Goal: Transaction & Acquisition: Purchase product/service

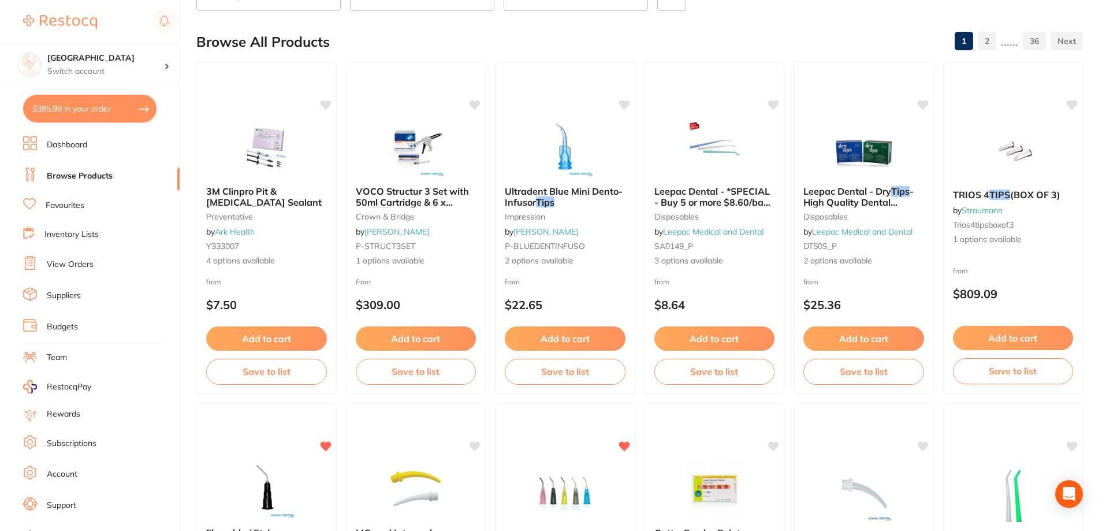
click at [94, 100] on button "$385.99 in your order" at bounding box center [89, 109] width 133 height 28
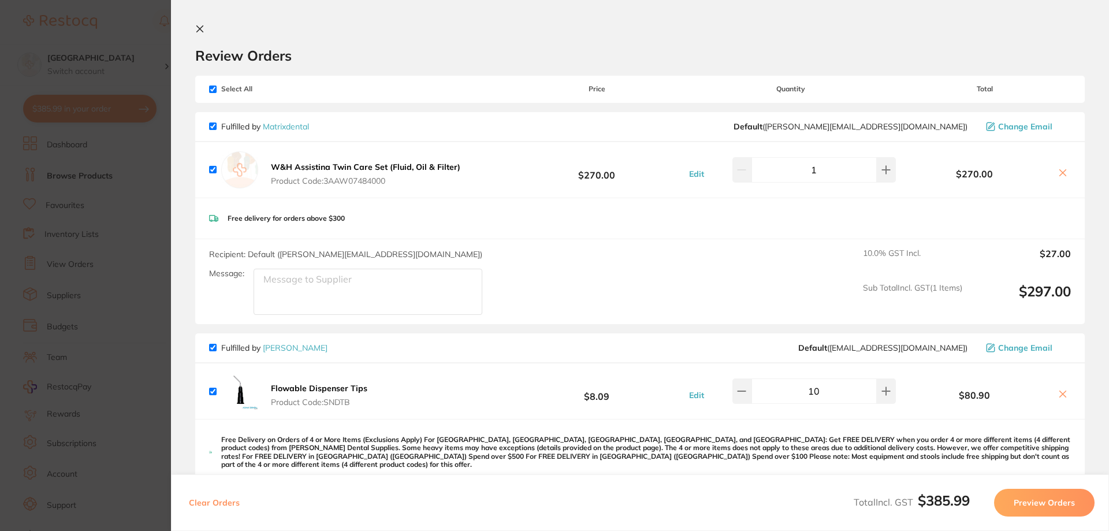
click at [128, 253] on section "Update RRP Set your pre negotiated price for this item. Item Agreed RRP (excl. …" at bounding box center [554, 265] width 1109 height 531
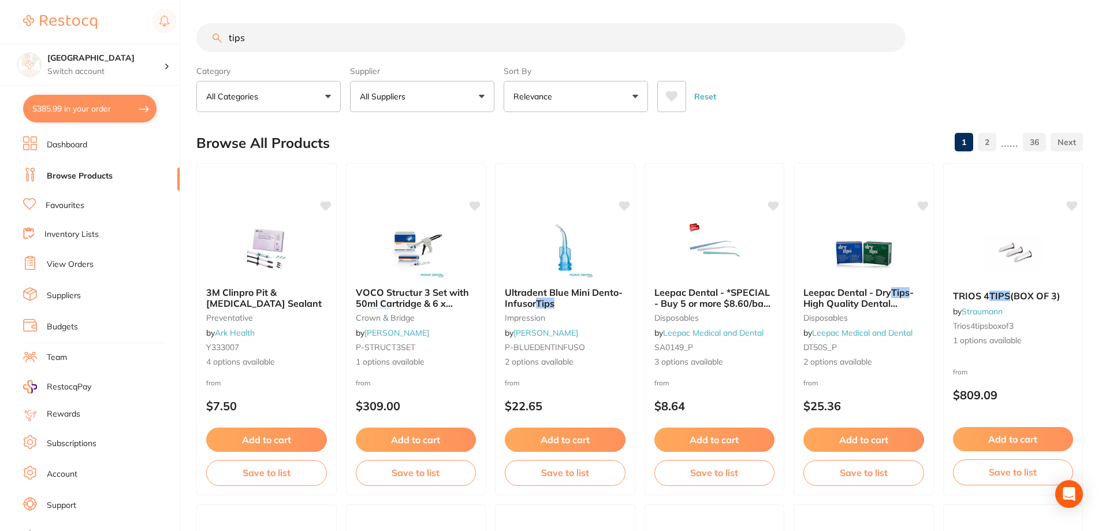
drag, startPoint x: 229, startPoint y: 42, endPoint x: 206, endPoint y: 36, distance: 23.1
click at [206, 36] on input "tips" at bounding box center [550, 37] width 709 height 29
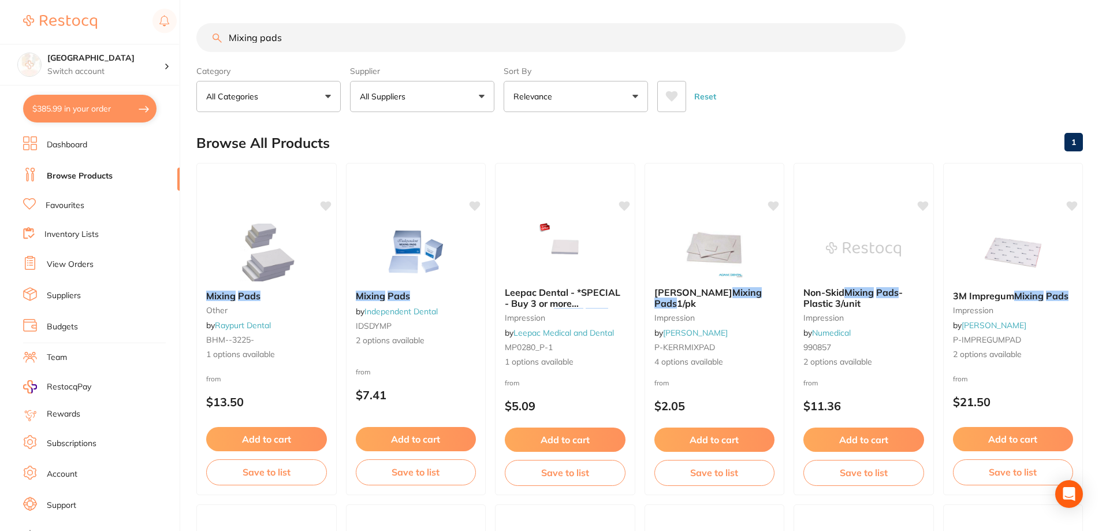
type input "Mixing pads"
click at [425, 100] on button "All Suppliers" at bounding box center [422, 96] width 144 height 31
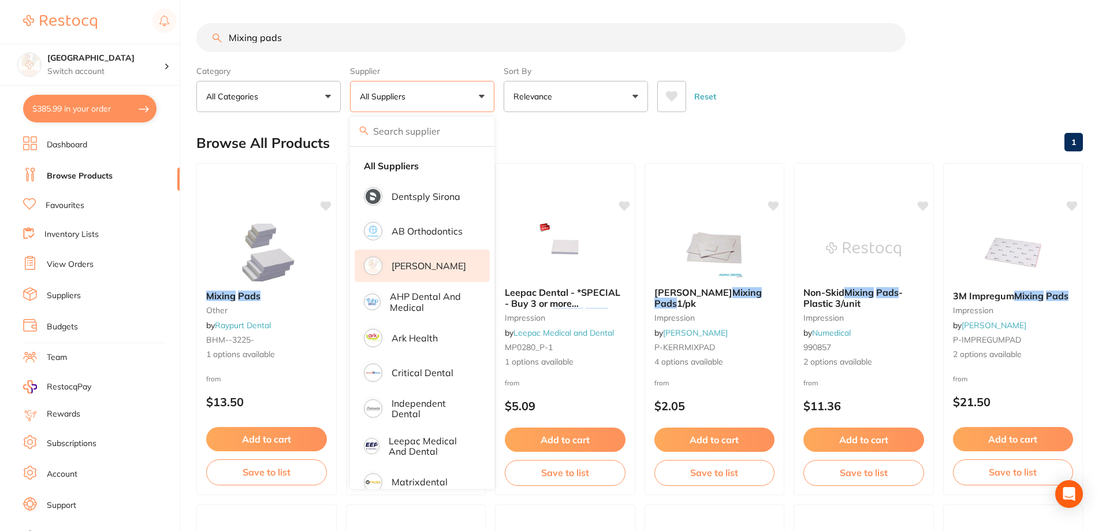
click at [419, 259] on li "[PERSON_NAME]" at bounding box center [422, 266] width 135 height 32
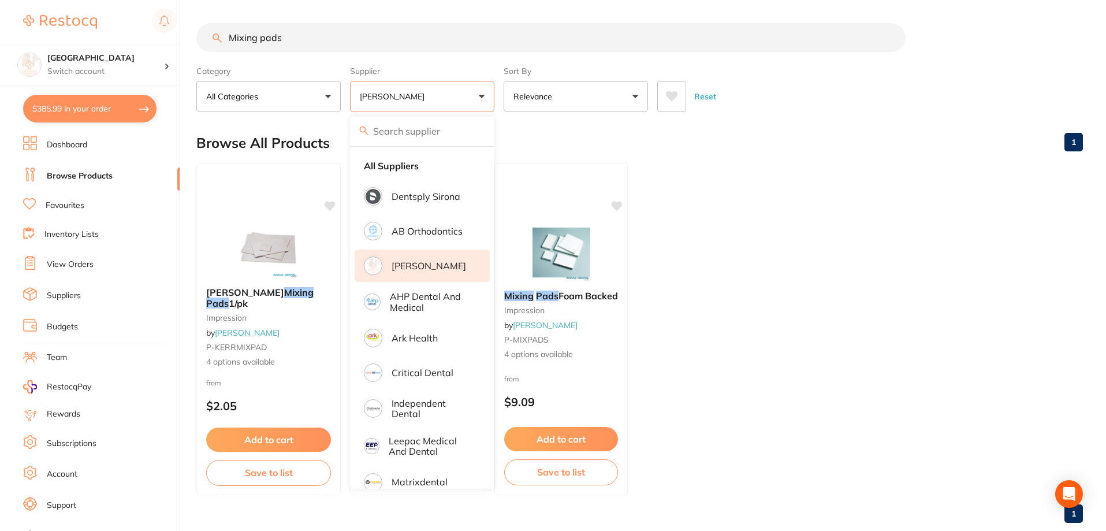
click at [717, 151] on div "Browse All Products 1" at bounding box center [639, 143] width 887 height 39
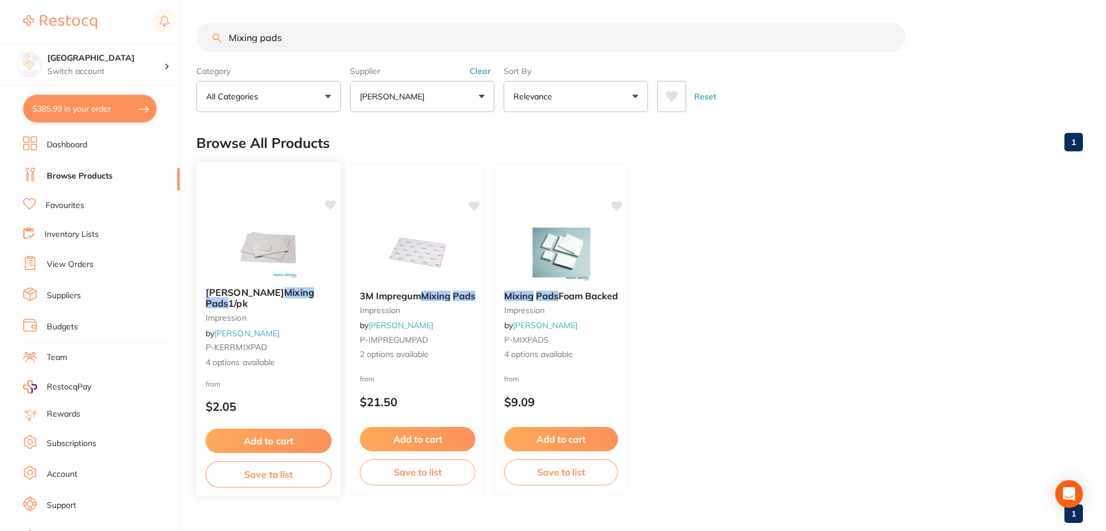
click at [247, 287] on div "[PERSON_NAME] Mixing Pads 1/pk impression by [PERSON_NAME] P-KERRMIXPAD 4 optio…" at bounding box center [268, 328] width 144 height 100
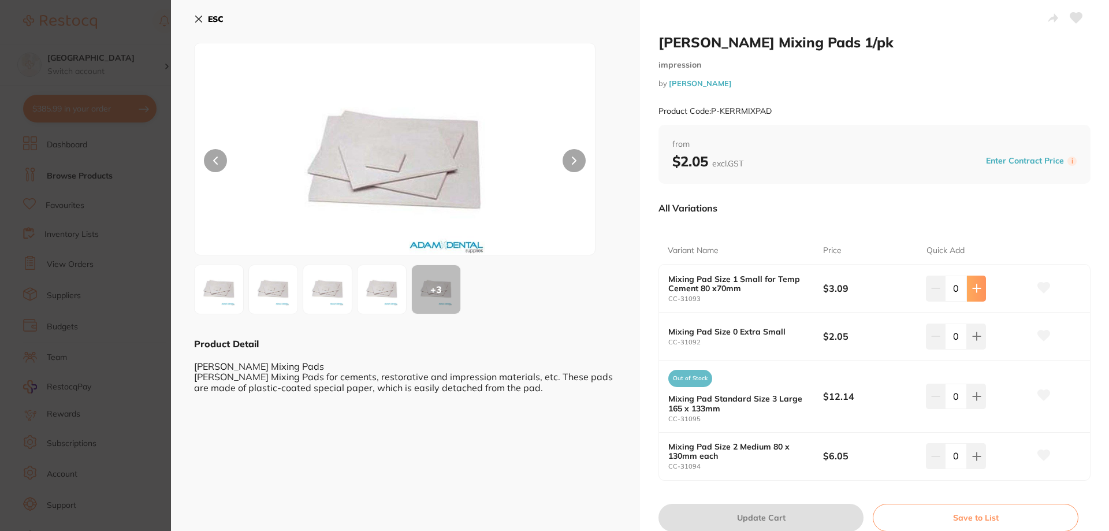
click at [972, 287] on icon at bounding box center [976, 288] width 9 height 9
click at [969, 294] on button at bounding box center [976, 288] width 19 height 25
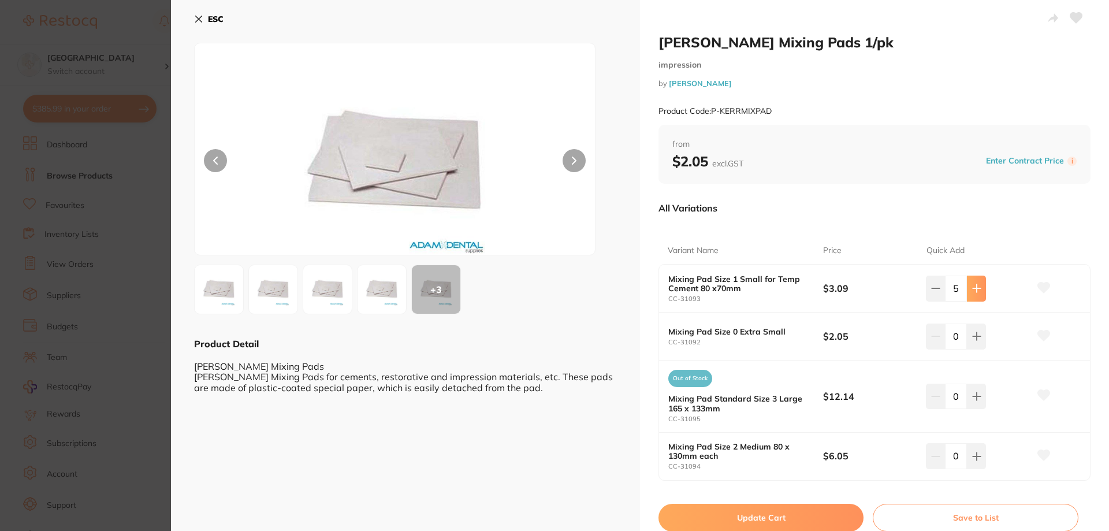
click at [969, 294] on button at bounding box center [976, 288] width 19 height 25
drag, startPoint x: 969, startPoint y: 294, endPoint x: 1010, endPoint y: 271, distance: 47.1
click at [1017, 267] on div "Mixing Pad Size 1 Small for Temp Cement 80 x70mm CC-31093 $3.09 8" at bounding box center [874, 289] width 431 height 48
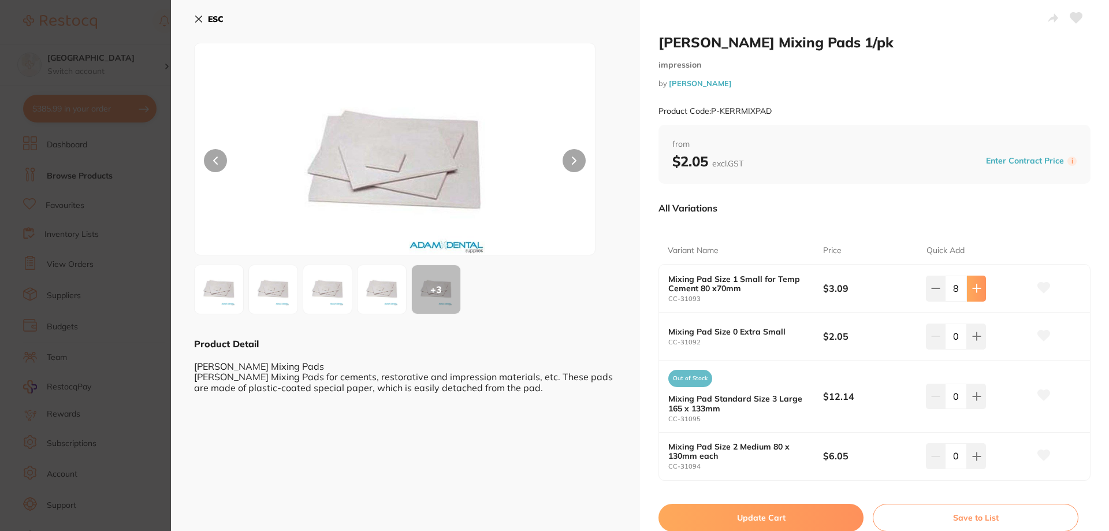
click at [975, 289] on icon at bounding box center [976, 288] width 9 height 9
type input "10"
click at [802, 509] on button "Update Cart" at bounding box center [761, 518] width 205 height 28
checkbox input "false"
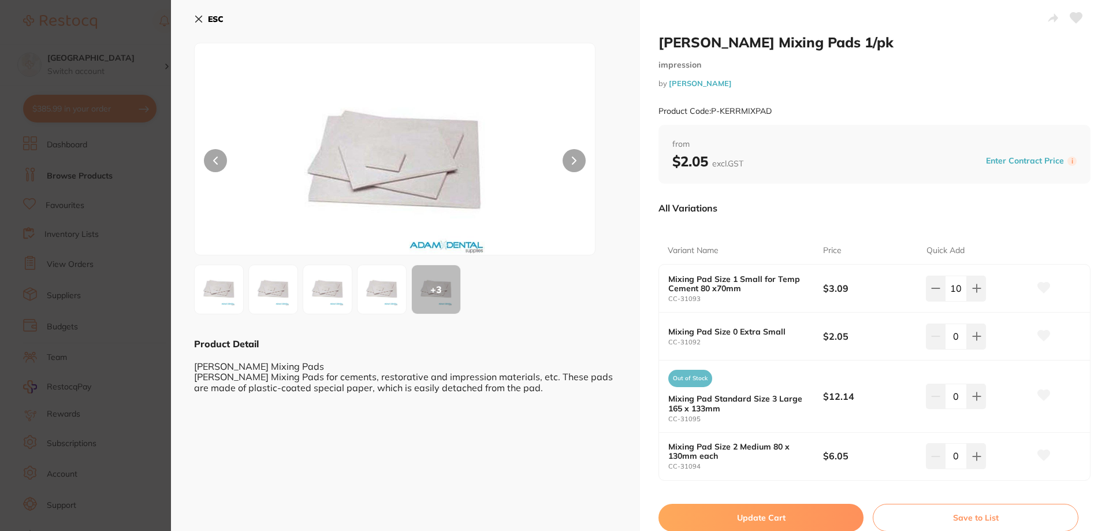
checkbox input "false"
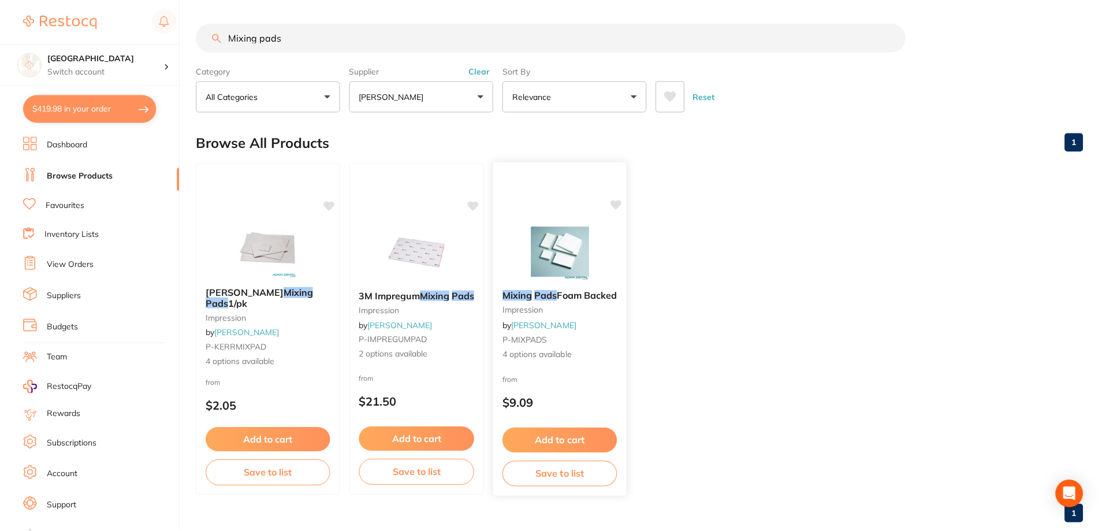
scroll to position [1, 0]
click at [69, 113] on button "$419.98 in your order" at bounding box center [89, 109] width 133 height 28
checkbox input "true"
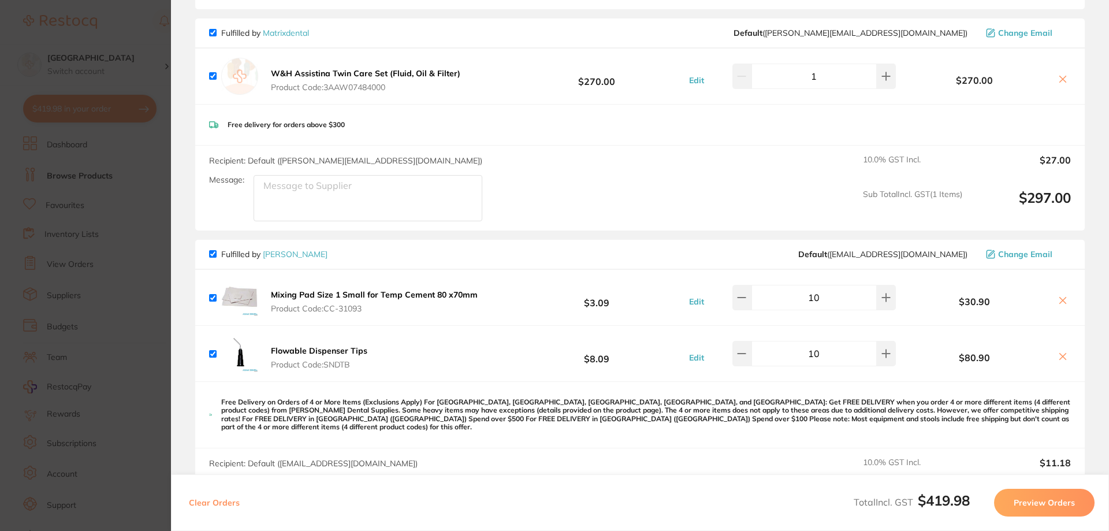
scroll to position [0, 0]
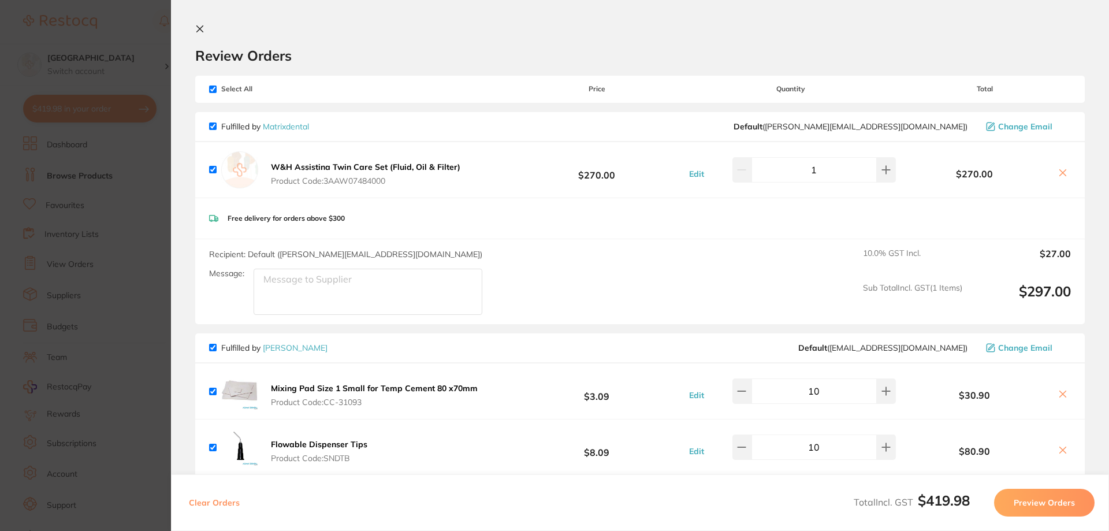
click at [197, 29] on icon at bounding box center [199, 28] width 9 height 9
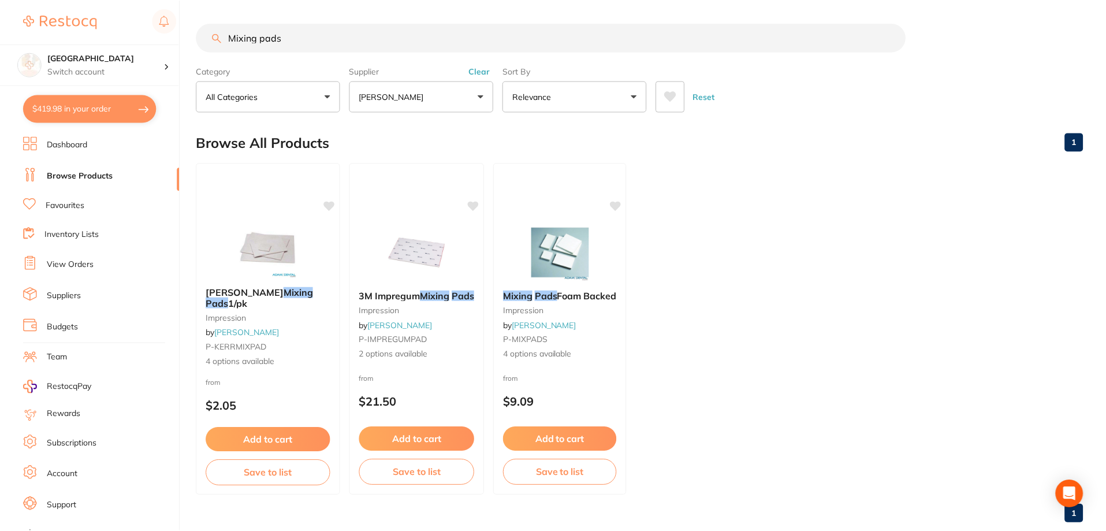
scroll to position [1, 0]
drag, startPoint x: 247, startPoint y: 33, endPoint x: 210, endPoint y: 33, distance: 37.6
click at [210, 33] on input "Mixing pads" at bounding box center [550, 36] width 709 height 29
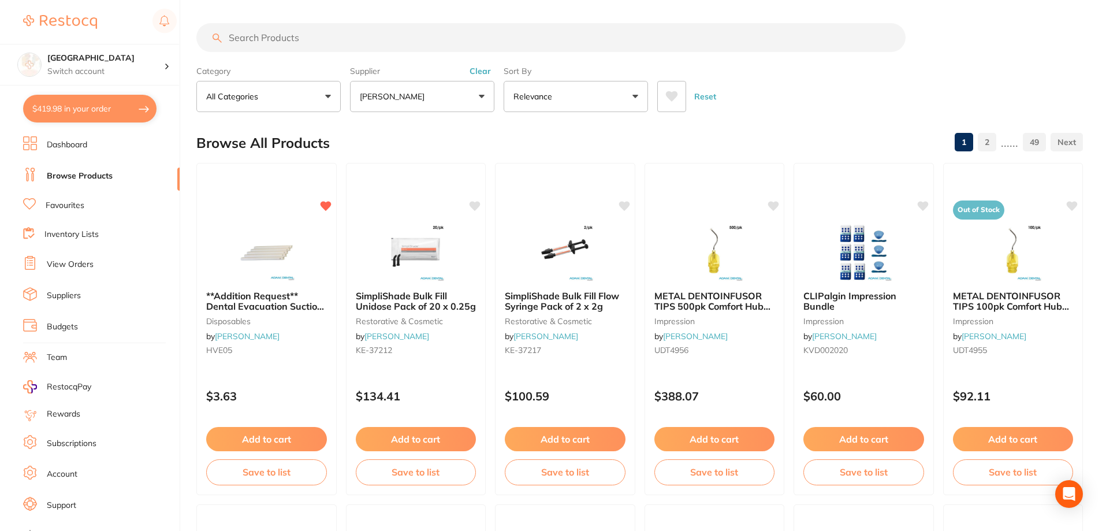
click at [77, 110] on button "$419.98 in your order" at bounding box center [89, 109] width 133 height 28
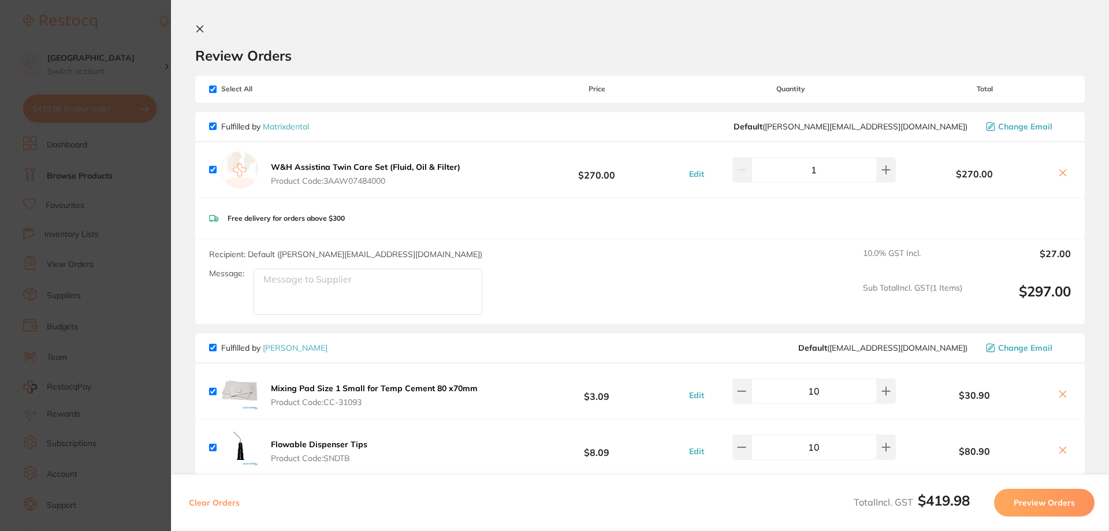
click at [132, 28] on section "Update RRP Set your pre negotiated price for this item. Item Agreed RRP (excl. …" at bounding box center [554, 265] width 1109 height 531
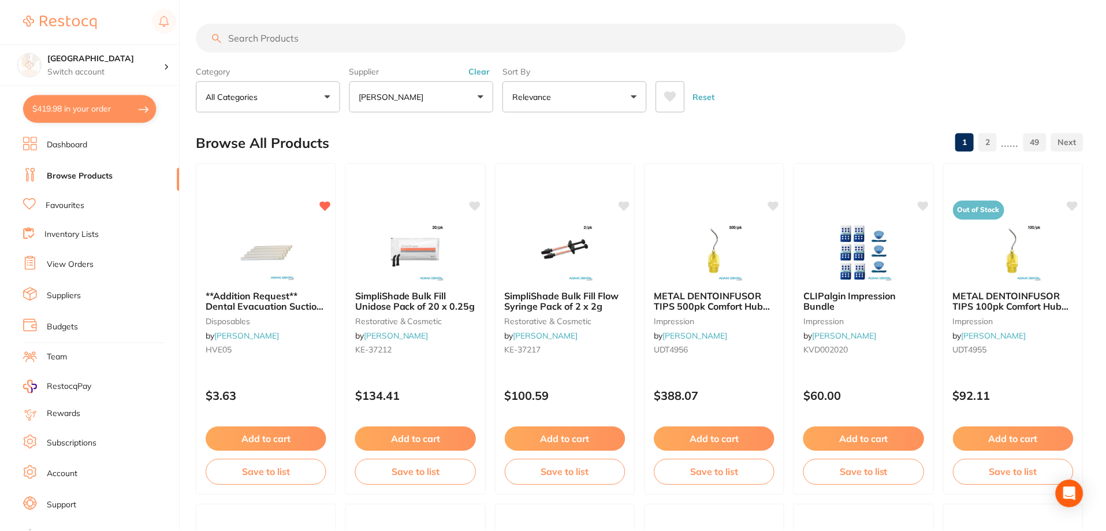
scroll to position [1, 0]
click at [329, 44] on input "search" at bounding box center [550, 36] width 709 height 29
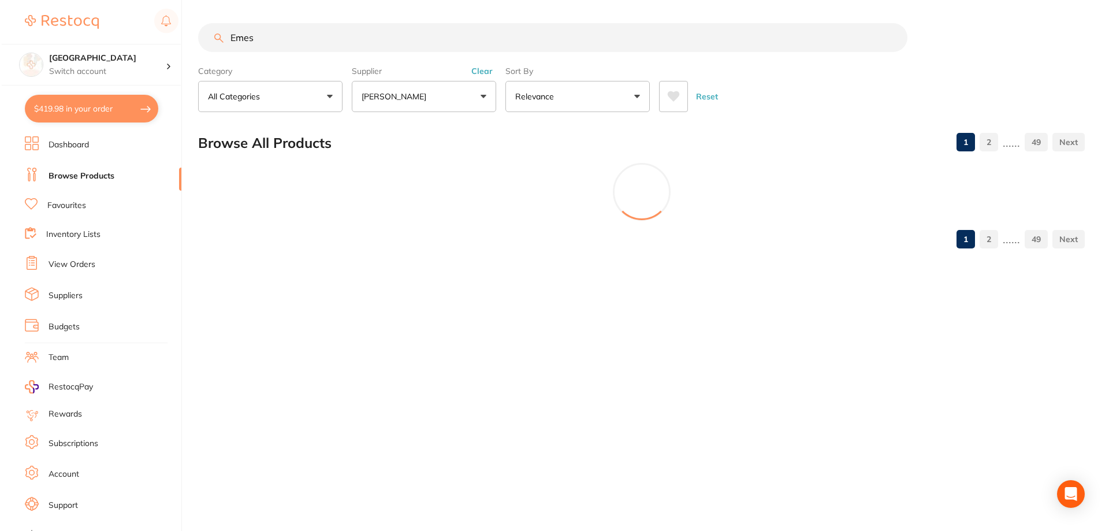
scroll to position [0, 0]
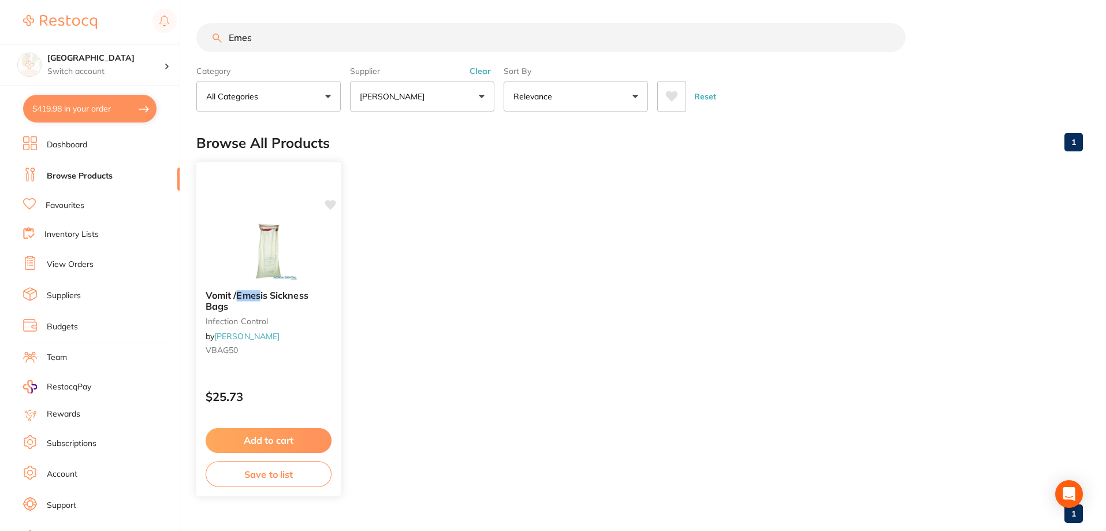
type input "Emes"
click at [267, 247] on img at bounding box center [268, 251] width 76 height 58
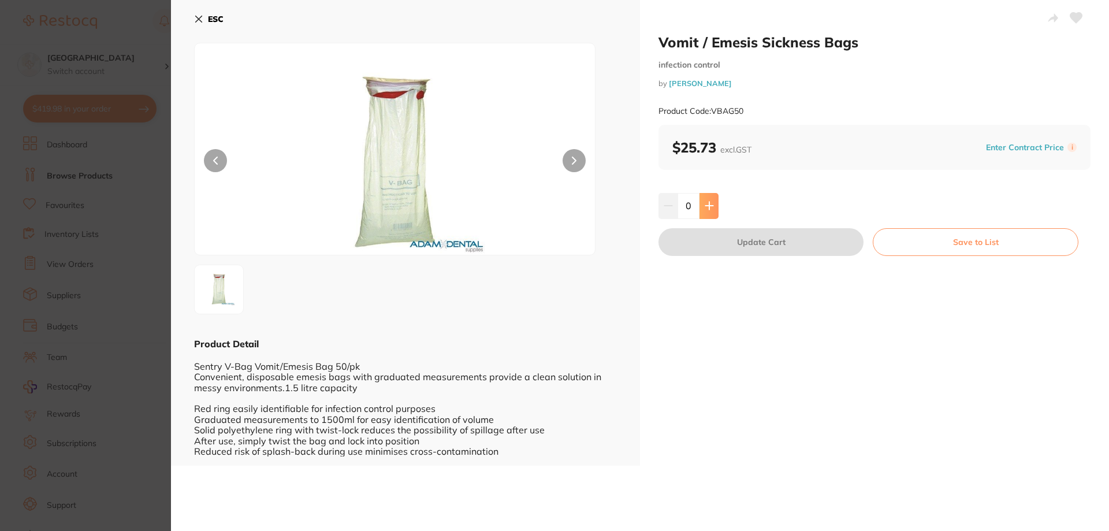
click at [714, 206] on button at bounding box center [709, 205] width 19 height 25
type input "1"
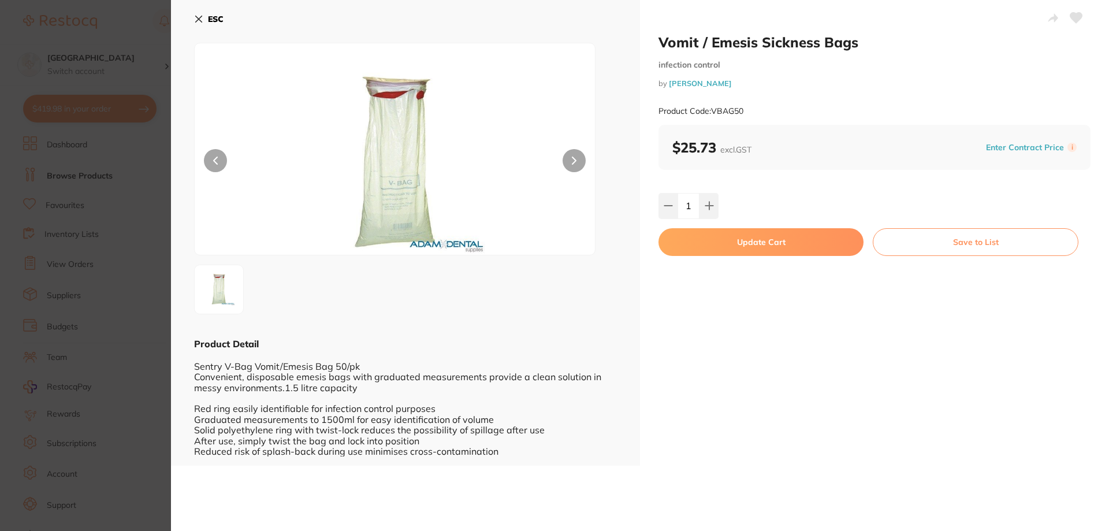
click at [763, 242] on button "Update Cart" at bounding box center [761, 242] width 205 height 28
checkbox input "false"
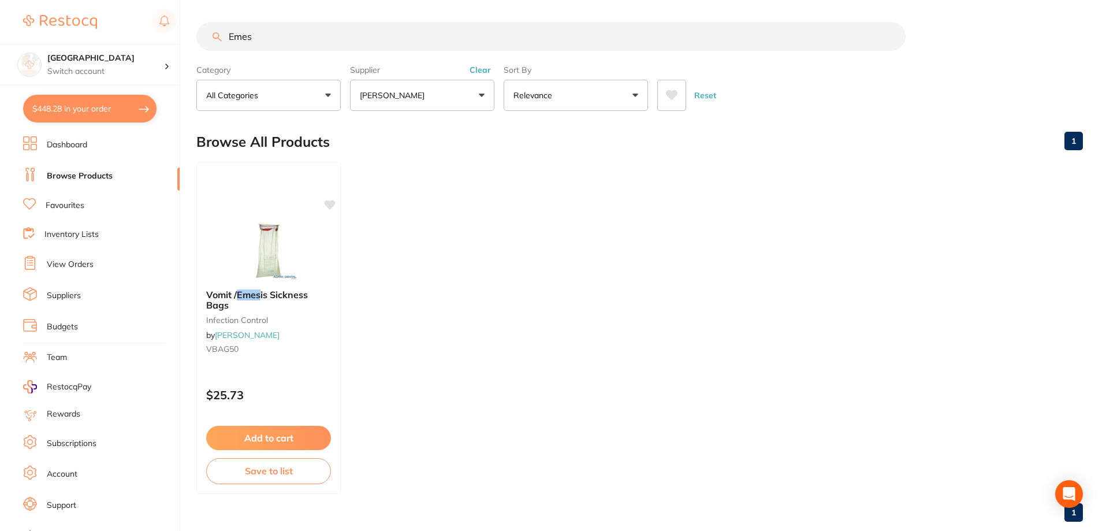
click at [64, 107] on button "$448.28 in your order" at bounding box center [89, 109] width 133 height 28
checkbox input "true"
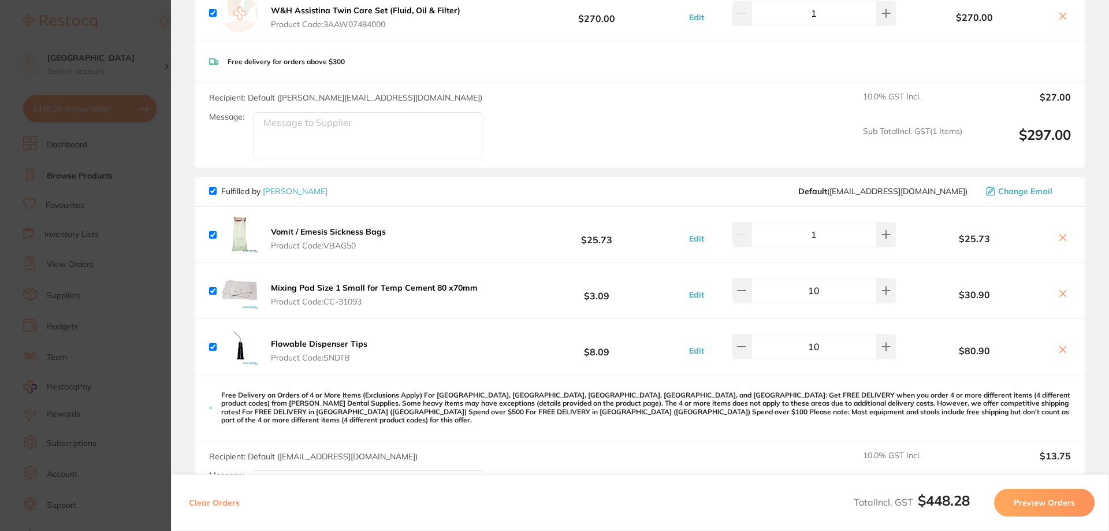
scroll to position [125, 0]
